Goal: Information Seeking & Learning: Check status

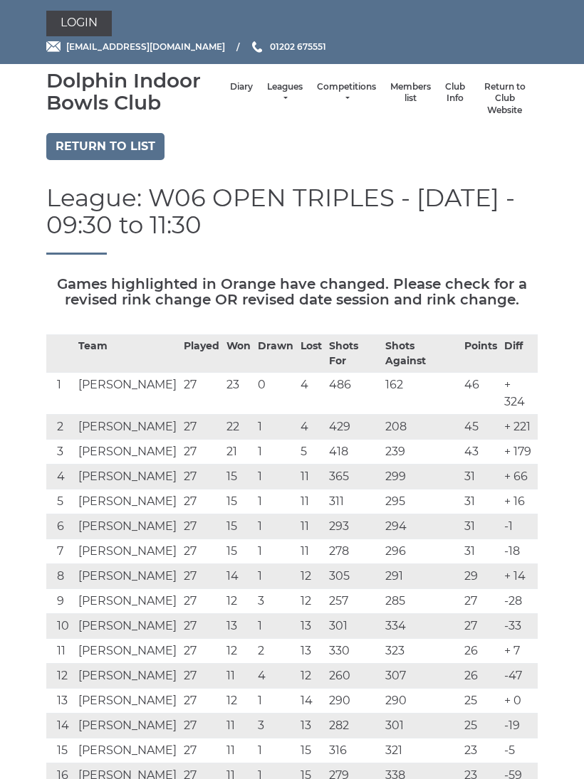
scroll to position [325, 0]
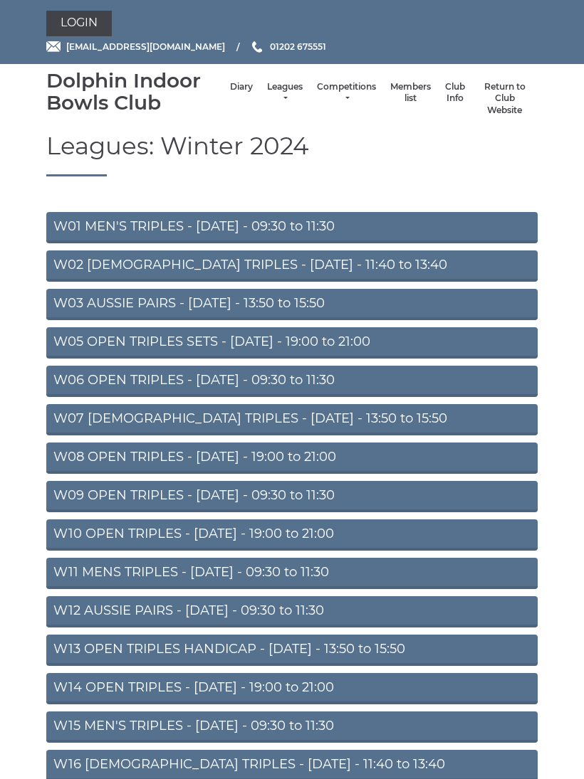
click at [273, 98] on link "Leagues" at bounding box center [285, 92] width 36 height 23
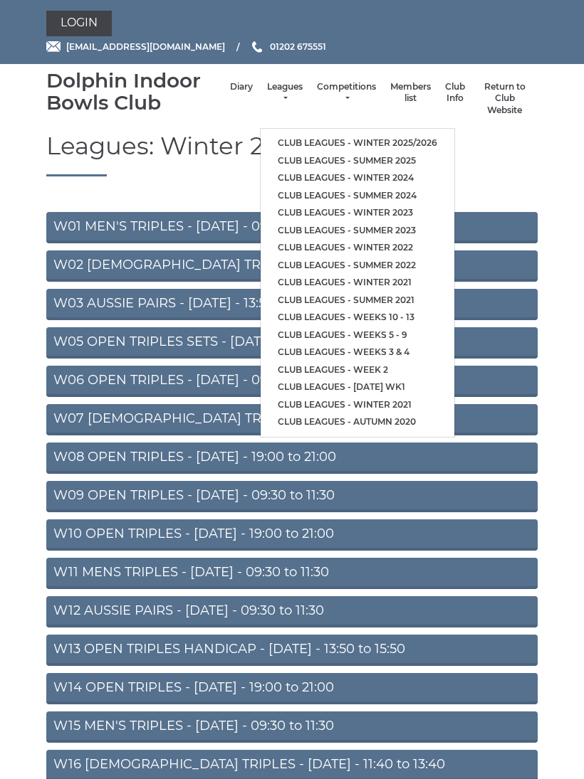
click at [419, 142] on link "Club leagues - Winter 2025/2026" at bounding box center [357, 144] width 194 height 18
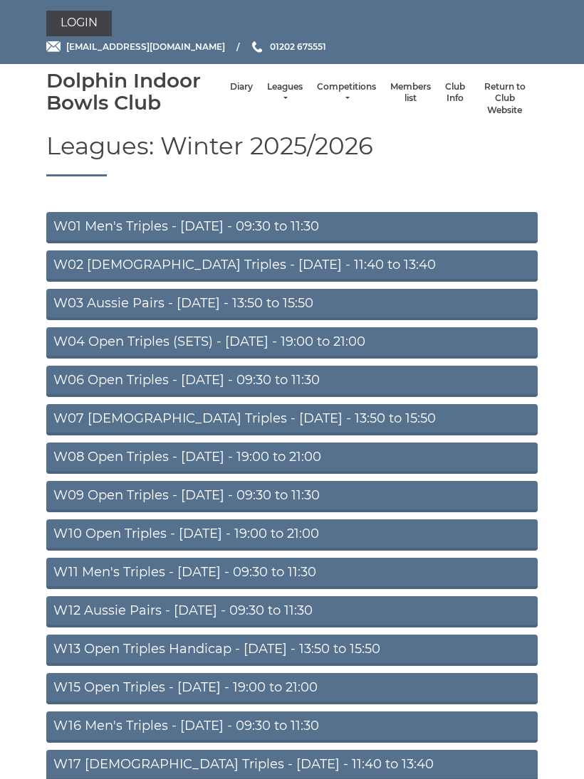
click at [416, 385] on link "W06 Open Triples - Tuesday - 09:30 to 11:30" at bounding box center [291, 381] width 491 height 31
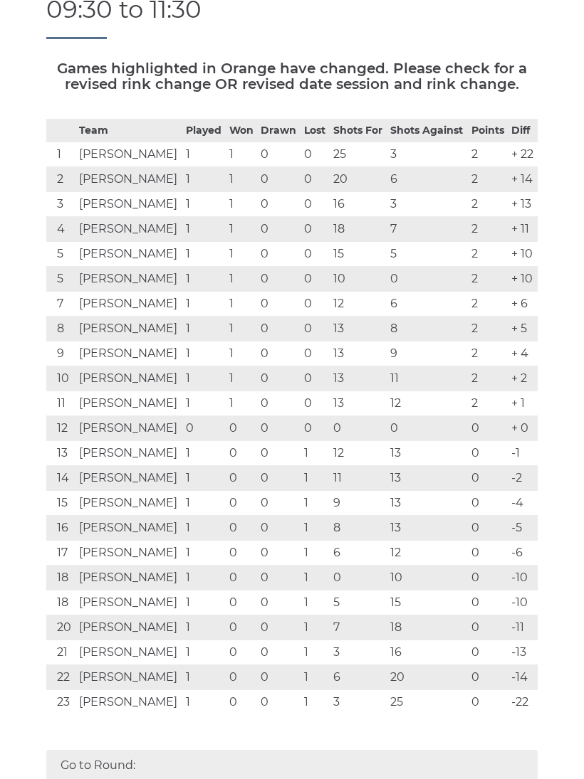
scroll to position [216, 0]
click at [75, 779] on link "1" at bounding box center [70, 791] width 21 height 21
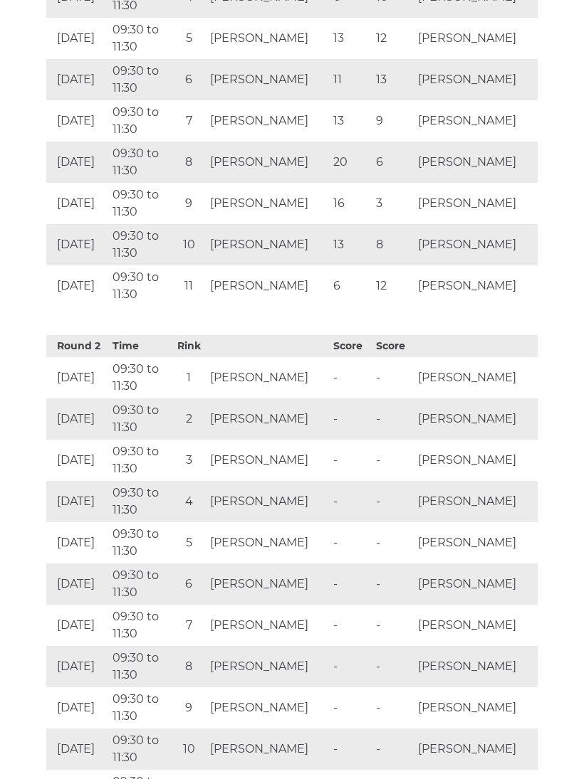
scroll to position [1238, 0]
